Goal: Transaction & Acquisition: Purchase product/service

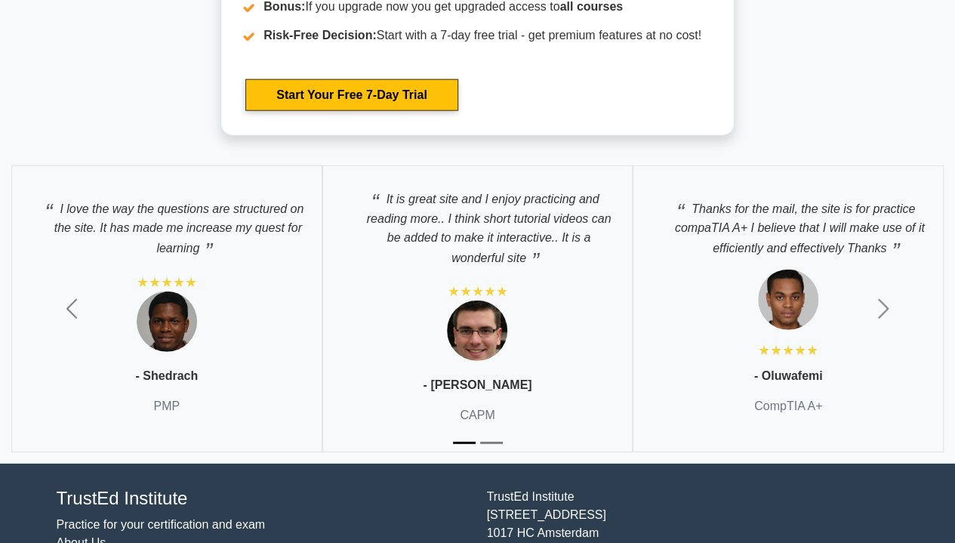
scroll to position [4809, 0]
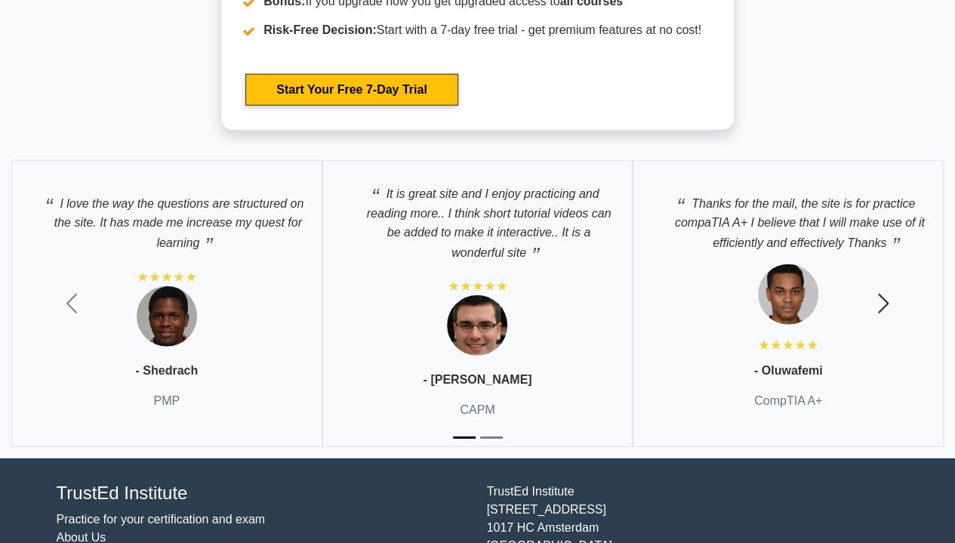
click at [890, 301] on span "button" at bounding box center [883, 303] width 24 height 24
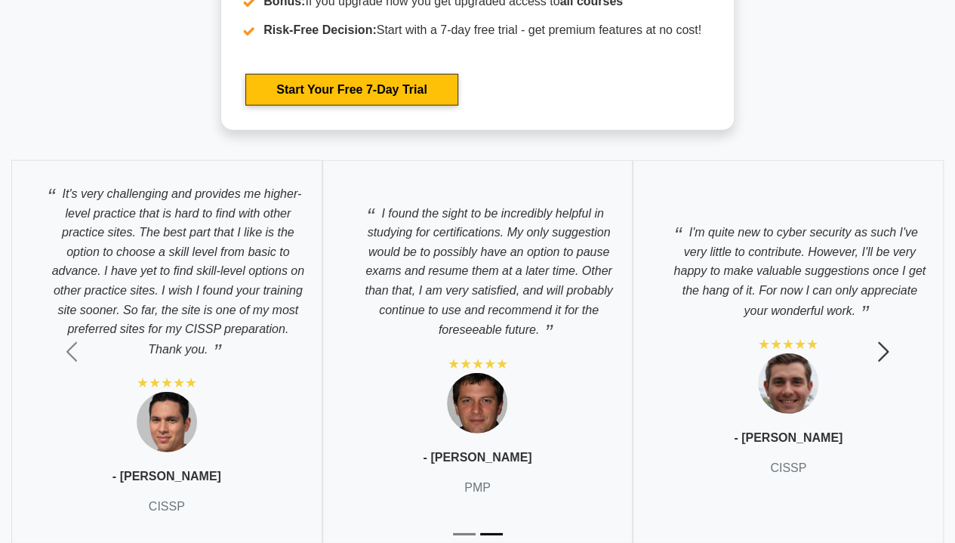
click at [888, 345] on span "button" at bounding box center [883, 352] width 24 height 24
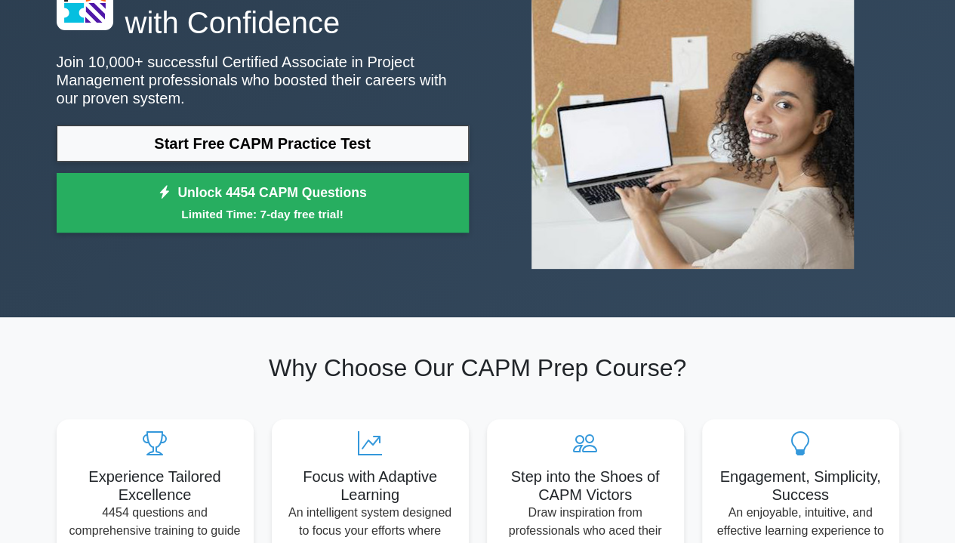
scroll to position [0, 0]
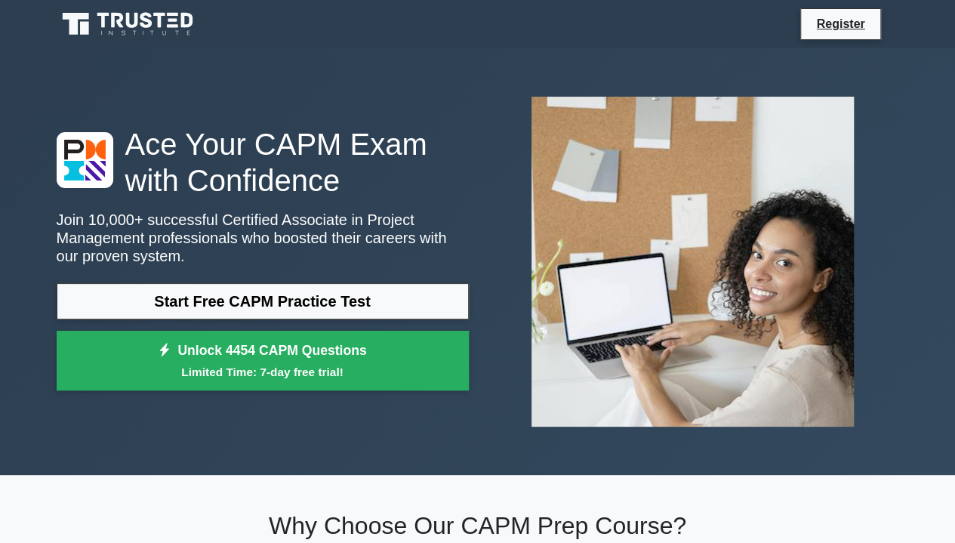
click at [284, 306] on link "Start Free CAPM Practice Test" at bounding box center [263, 301] width 412 height 36
click at [312, 360] on link "Unlock 4454 CAPM Questions Limited Time: 7-day free trial!" at bounding box center [263, 360] width 412 height 60
click at [304, 356] on link "Unlock 4454 CAPM Questions Limited Time: 7-day free trial!" at bounding box center [263, 360] width 412 height 60
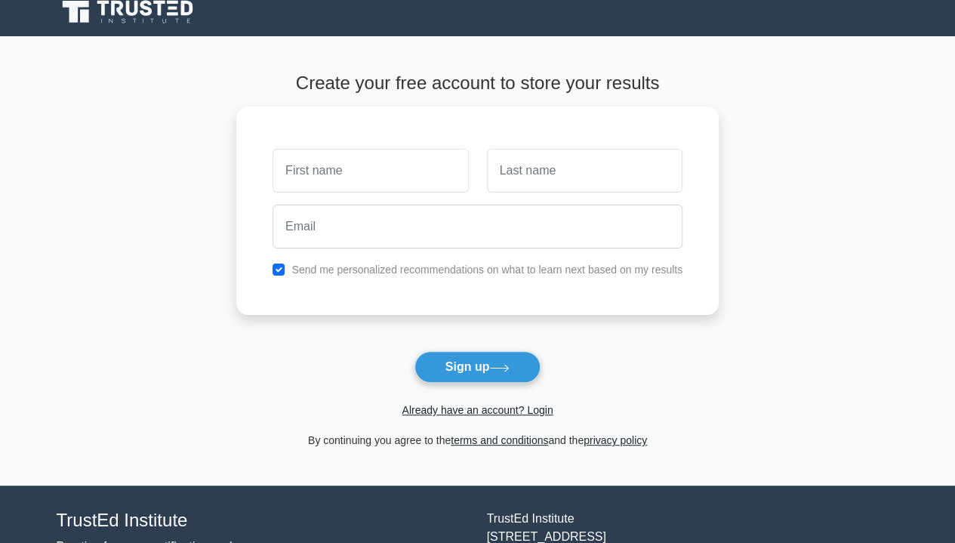
scroll to position [120, 0]
